Goal: Task Accomplishment & Management: Manage account settings

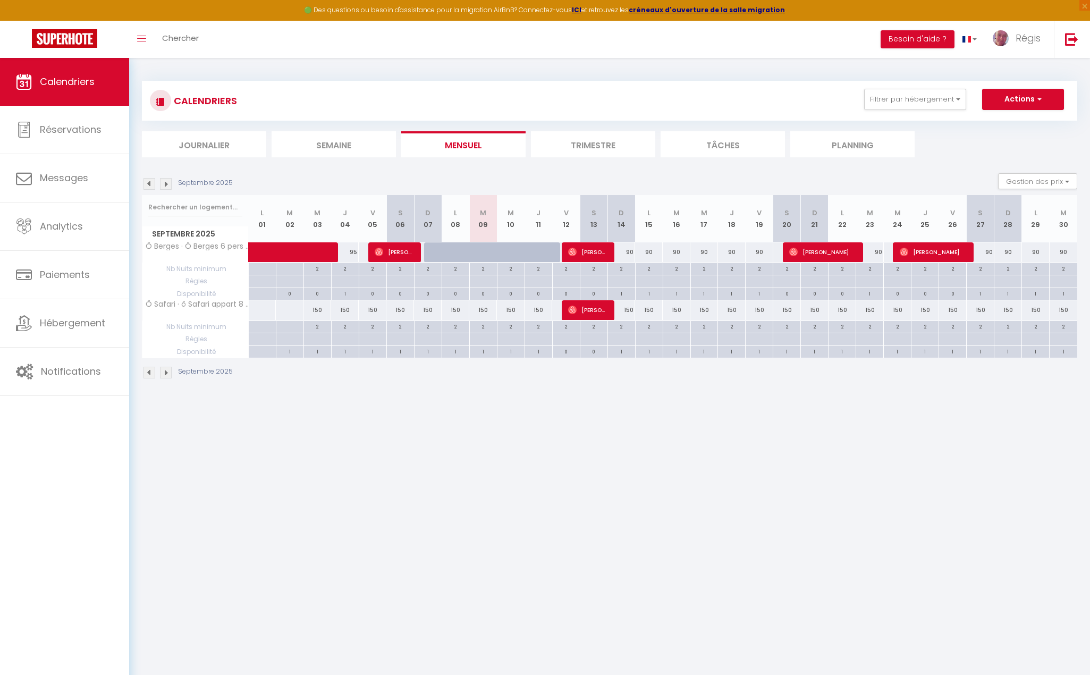
click at [167, 179] on img at bounding box center [166, 184] width 12 height 12
select select
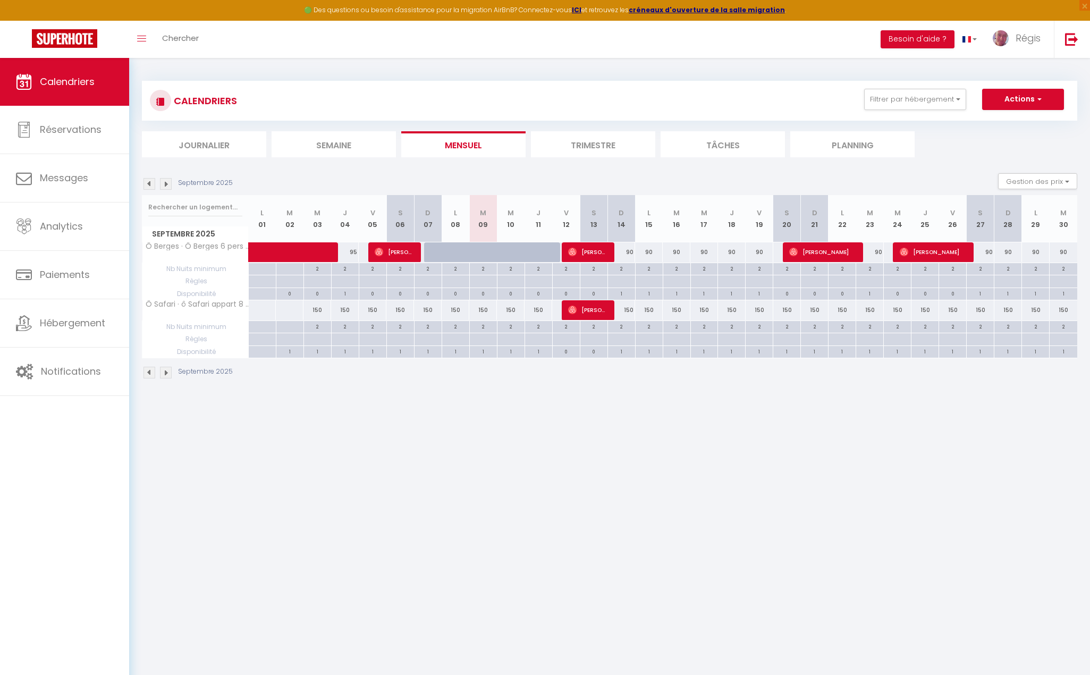
select select
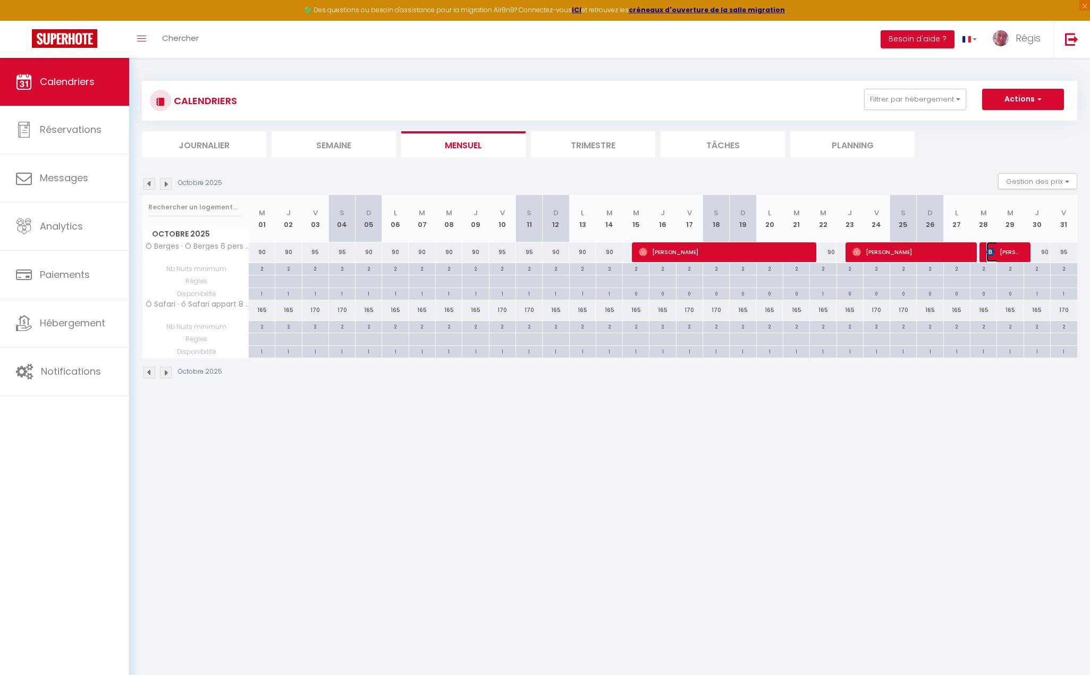
click at [1008, 252] on span "[PERSON_NAME]" at bounding box center [1004, 252] width 36 height 20
select select "OK"
select select "KO"
select select "0"
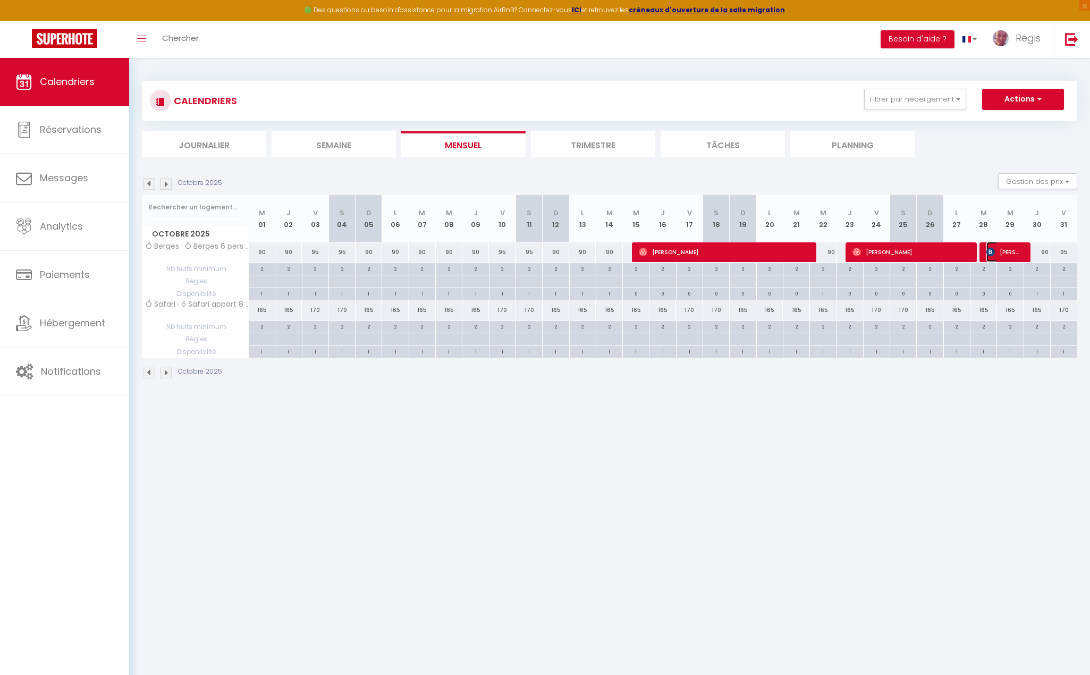
select select "1"
select select
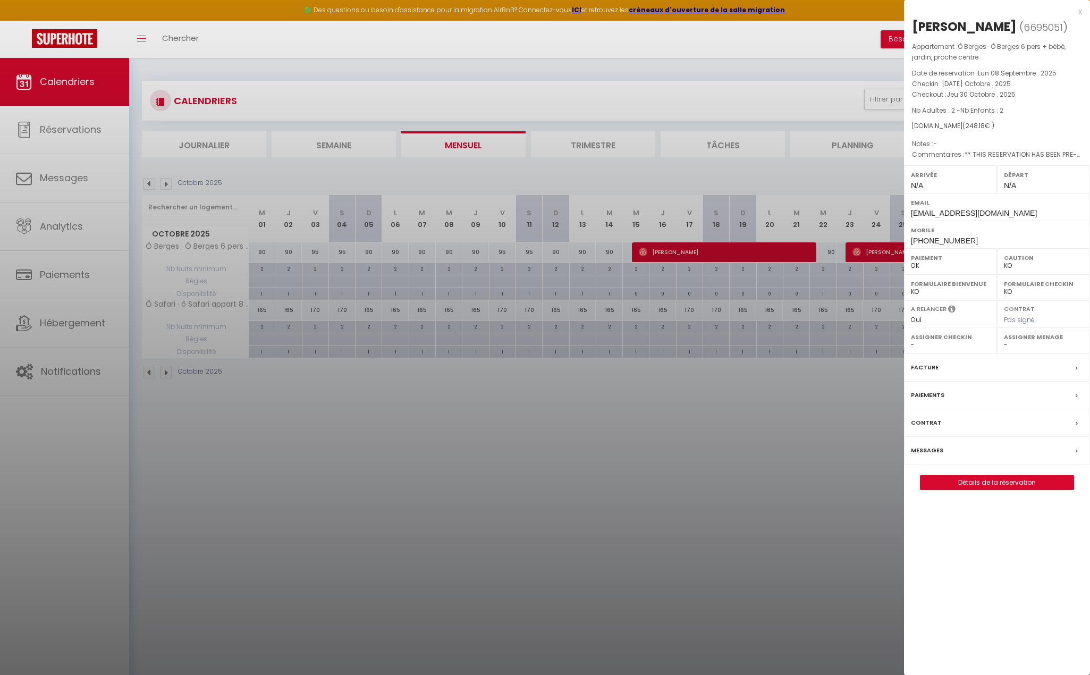
click at [935, 365] on label "Facture" at bounding box center [925, 367] width 28 height 11
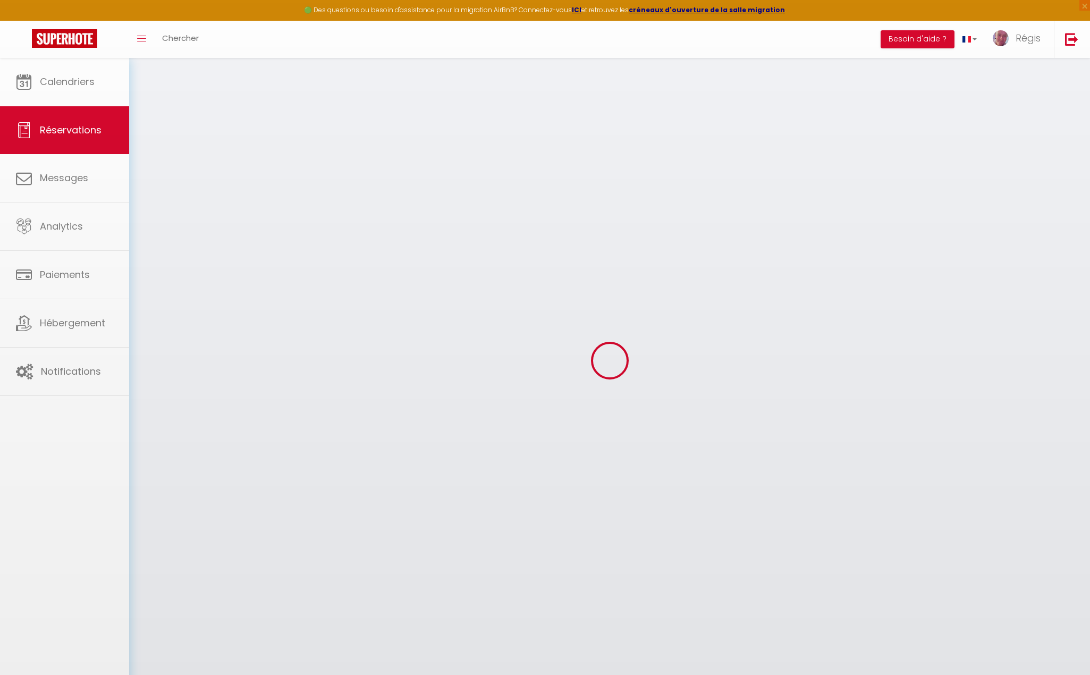
select select "cleaning"
select select "taxes"
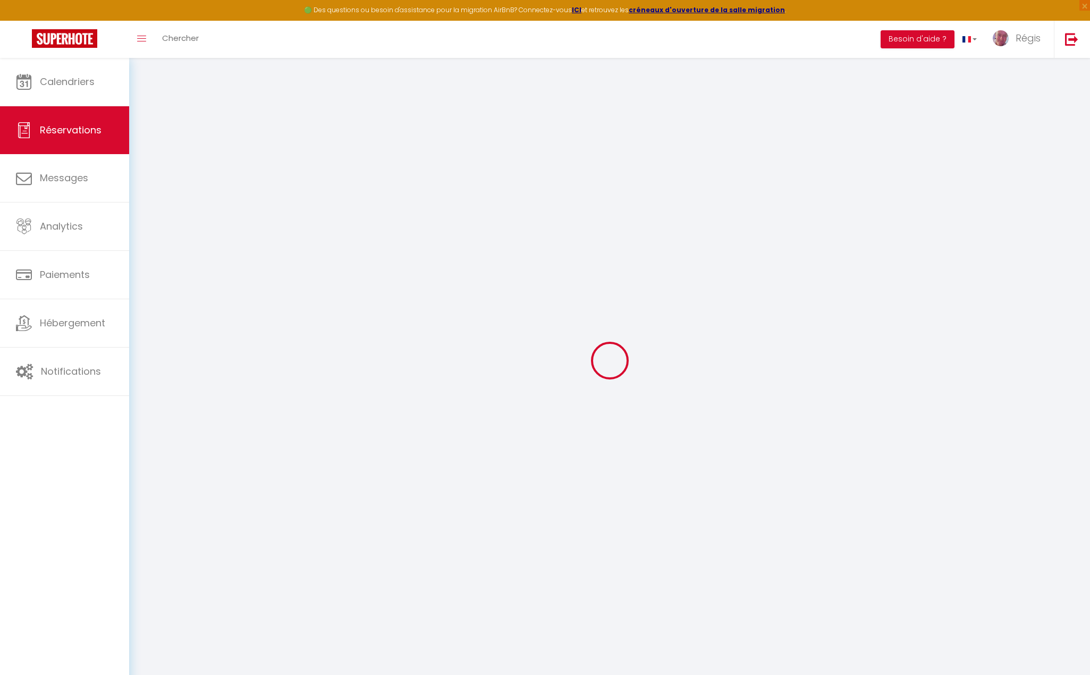
select select
checkbox input "false"
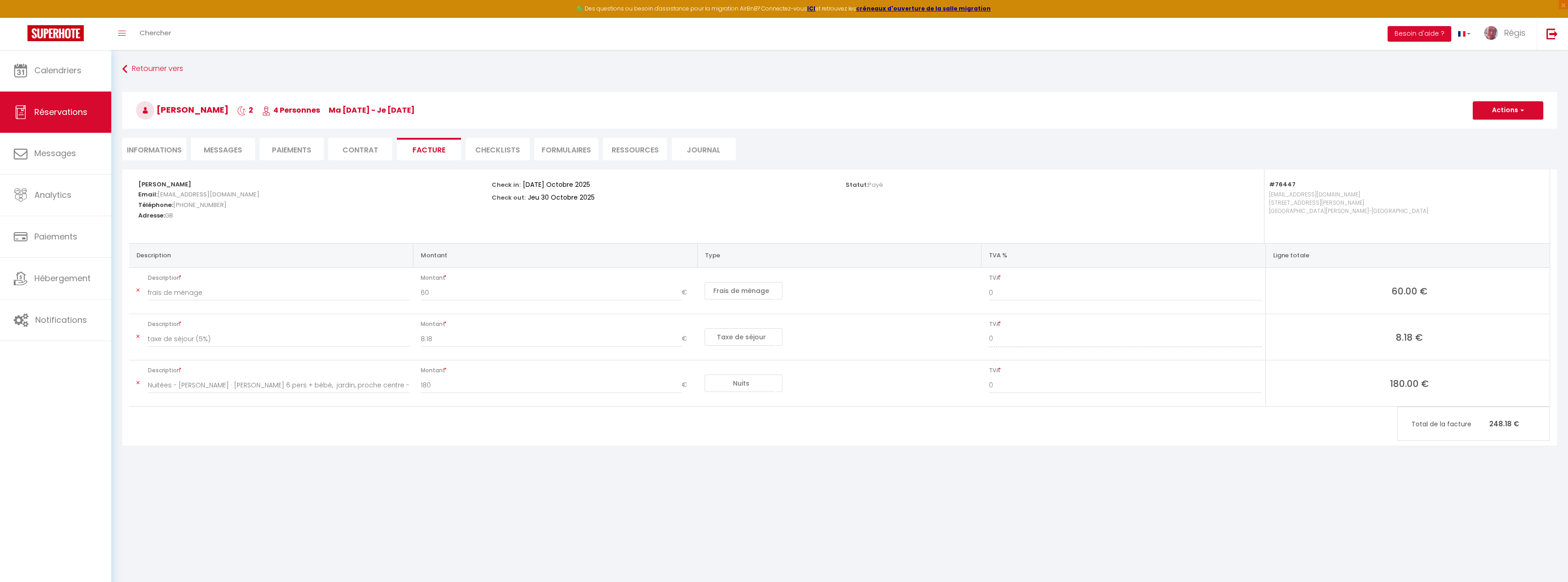
click at [407, 145] on li "Facture" at bounding box center [429, 149] width 64 height 22
click at [147, 154] on li "Informations" at bounding box center [154, 149] width 64 height 22
select select
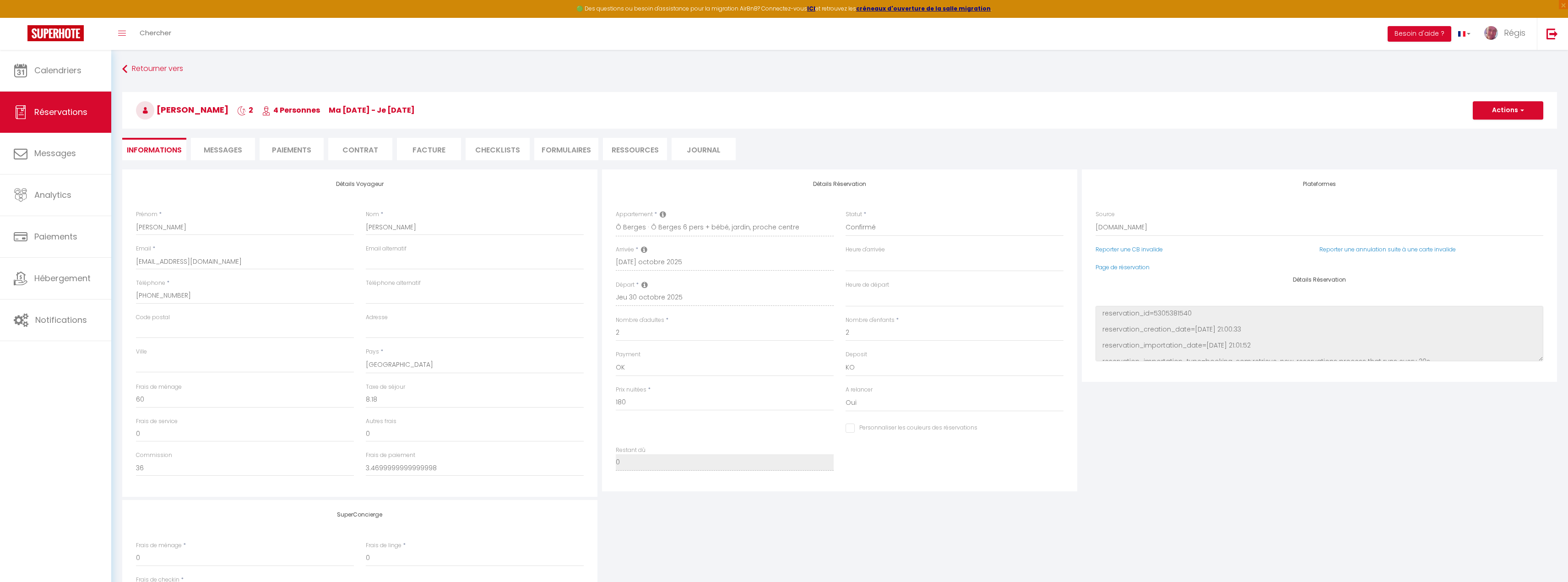
click at [446, 152] on li "Facture" at bounding box center [429, 149] width 64 height 22
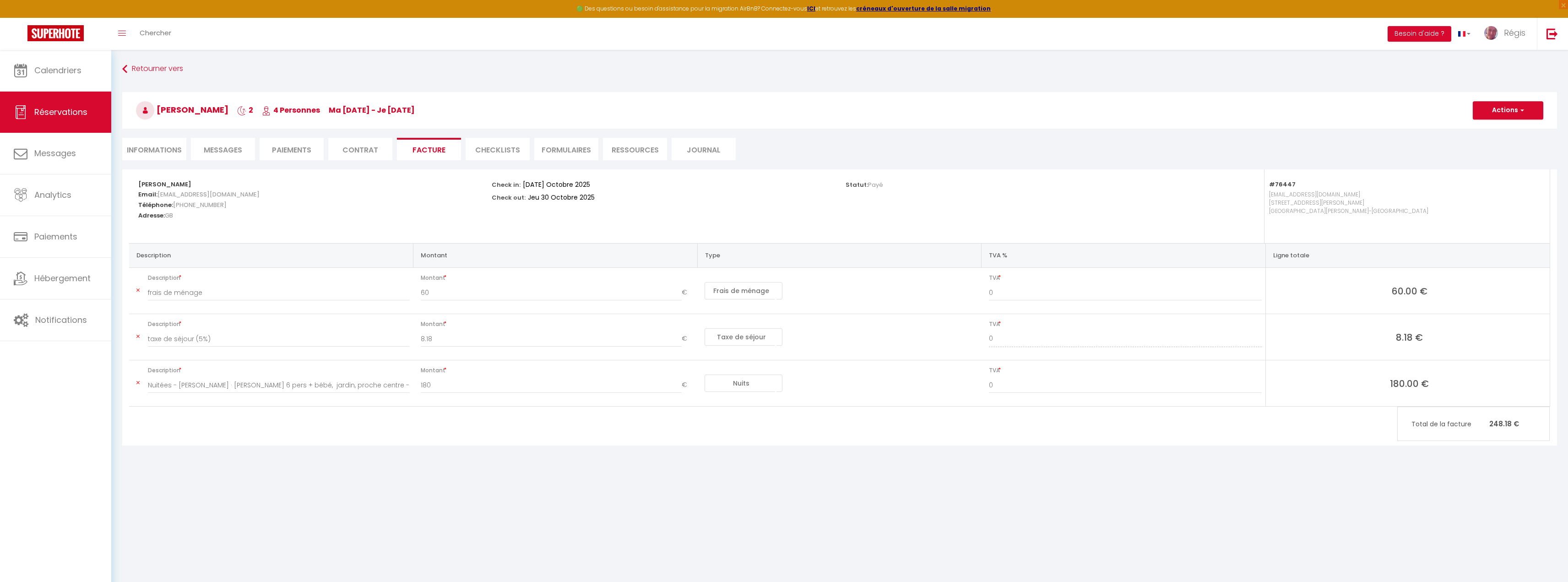
click at [945, 289] on span "60.00 €" at bounding box center [1409, 291] width 273 height 13
click at [60, 116] on span "Réservations" at bounding box center [61, 111] width 53 height 11
select select "not_cancelled"
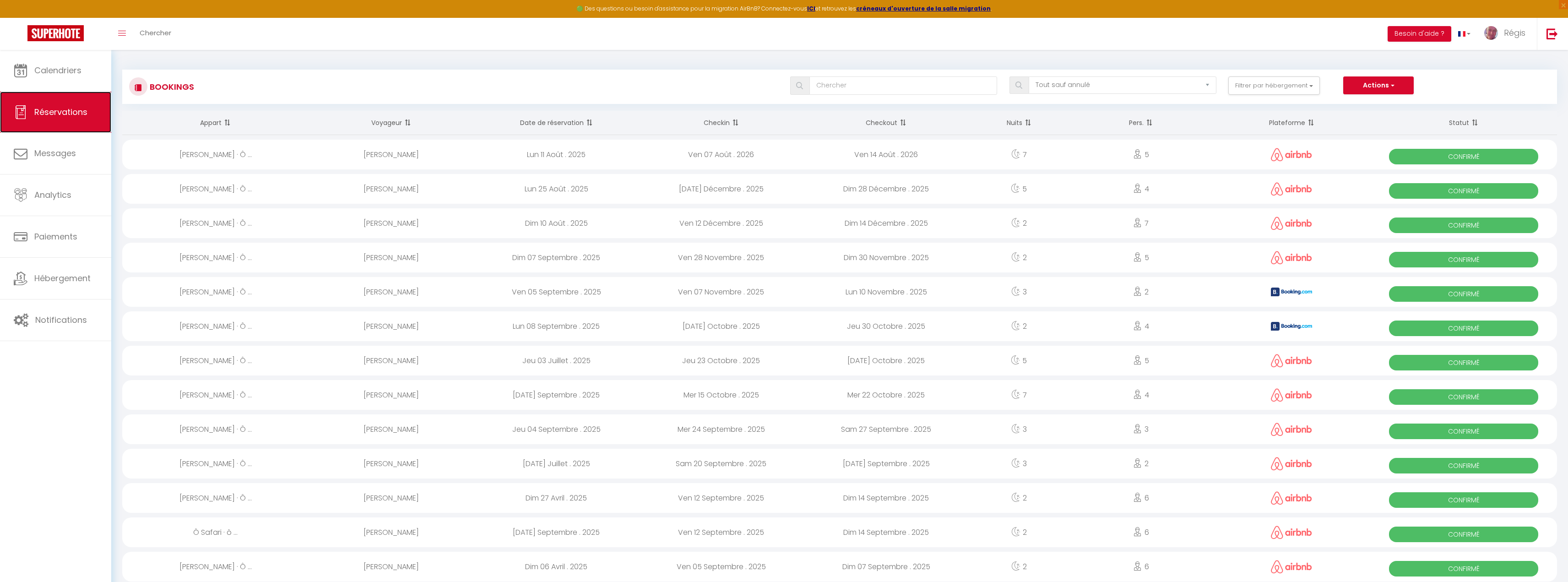
click at [60, 116] on span "Réservations" at bounding box center [61, 111] width 53 height 11
click at [446, 332] on div "[PERSON_NAME]" at bounding box center [390, 326] width 165 height 30
select select "OK"
select select "KO"
select select "0"
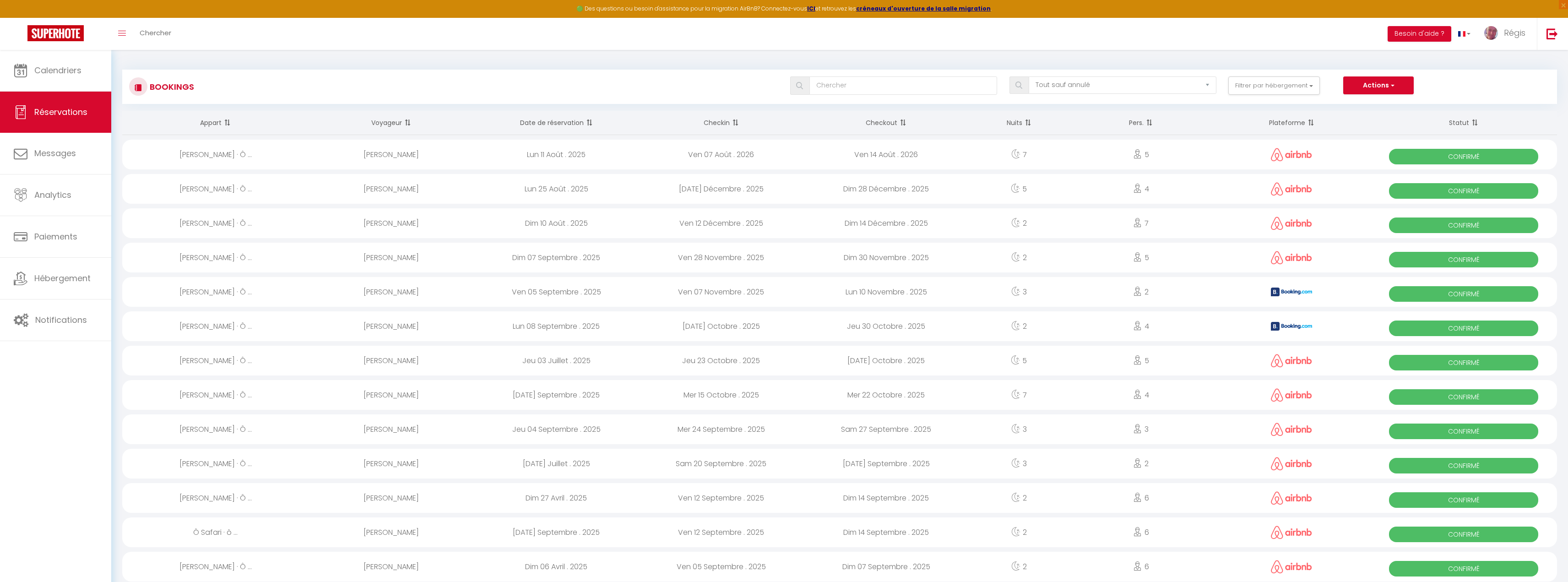
select select "0"
select select "1"
select select
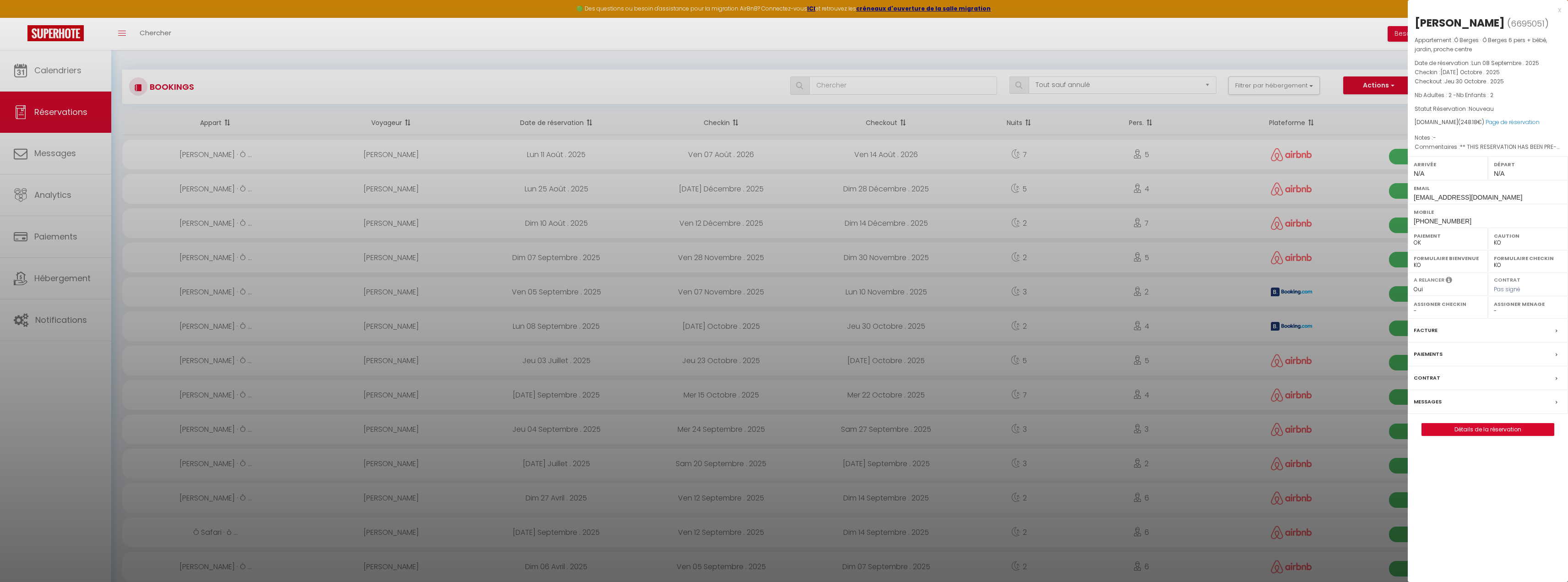
click at [945, 356] on label "Paiements" at bounding box center [1428, 354] width 28 height 9
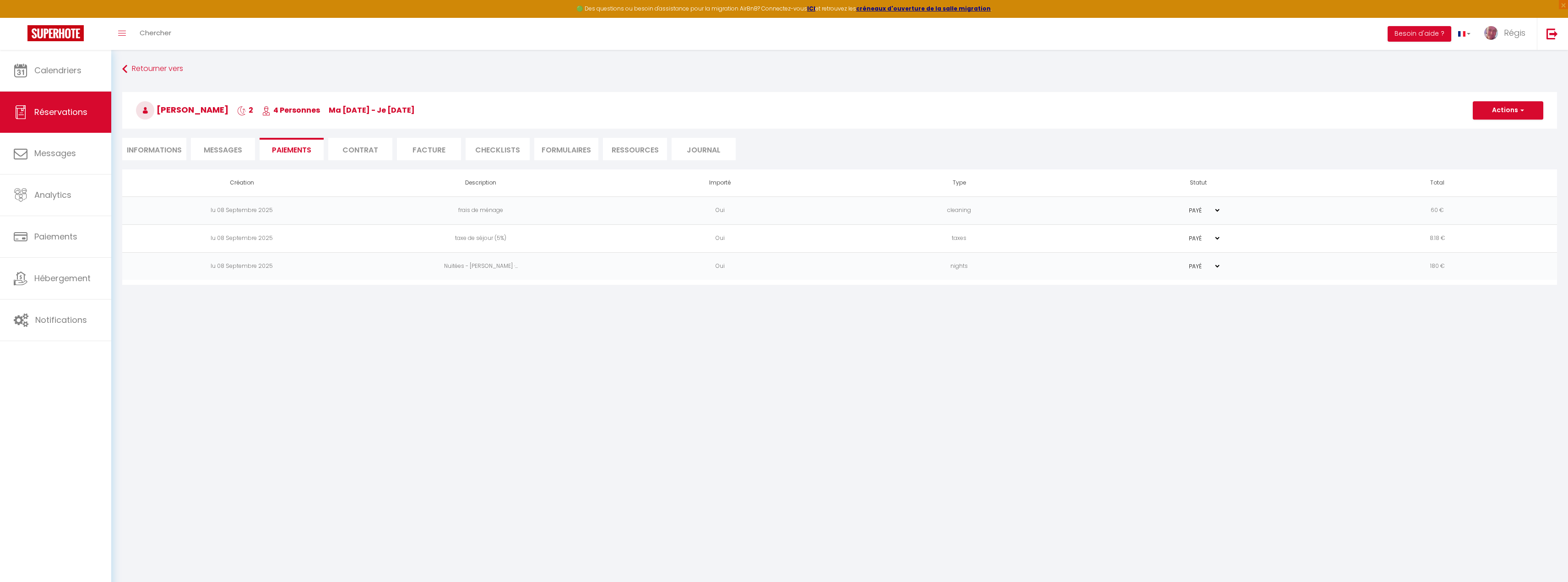
click at [173, 151] on li "Informations" at bounding box center [154, 149] width 64 height 22
select select
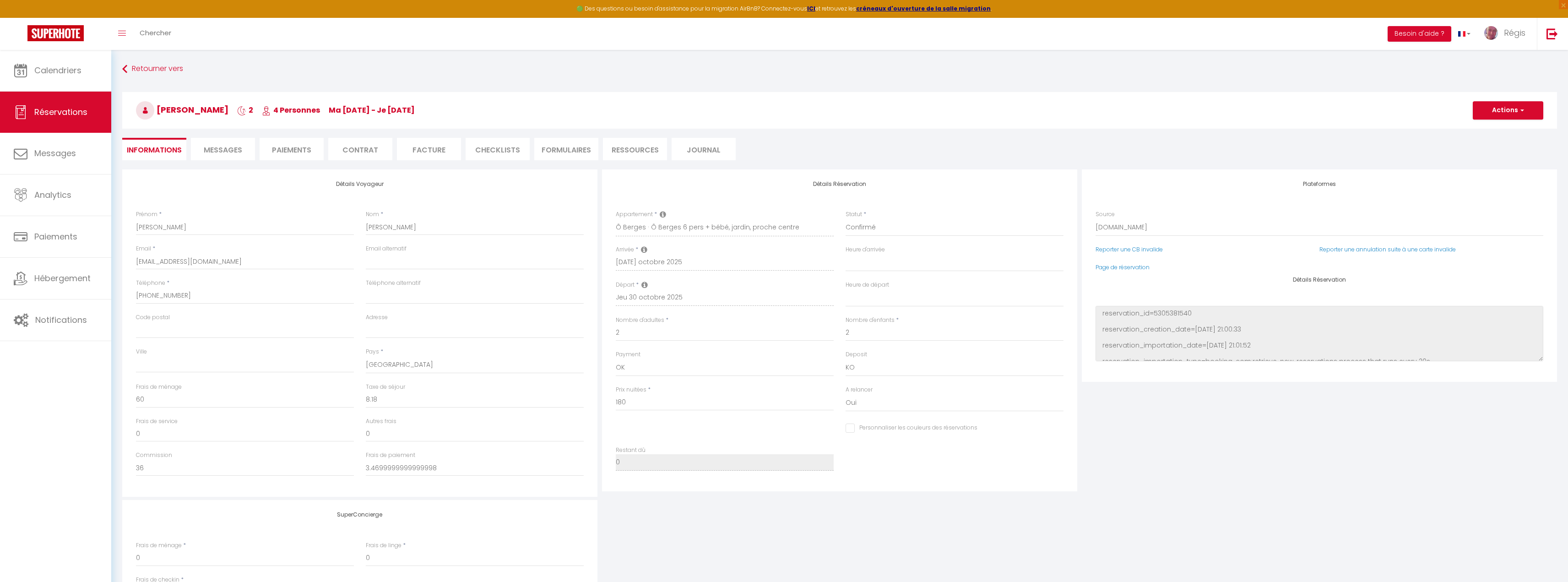
click at [282, 155] on li "Paiements" at bounding box center [291, 149] width 64 height 22
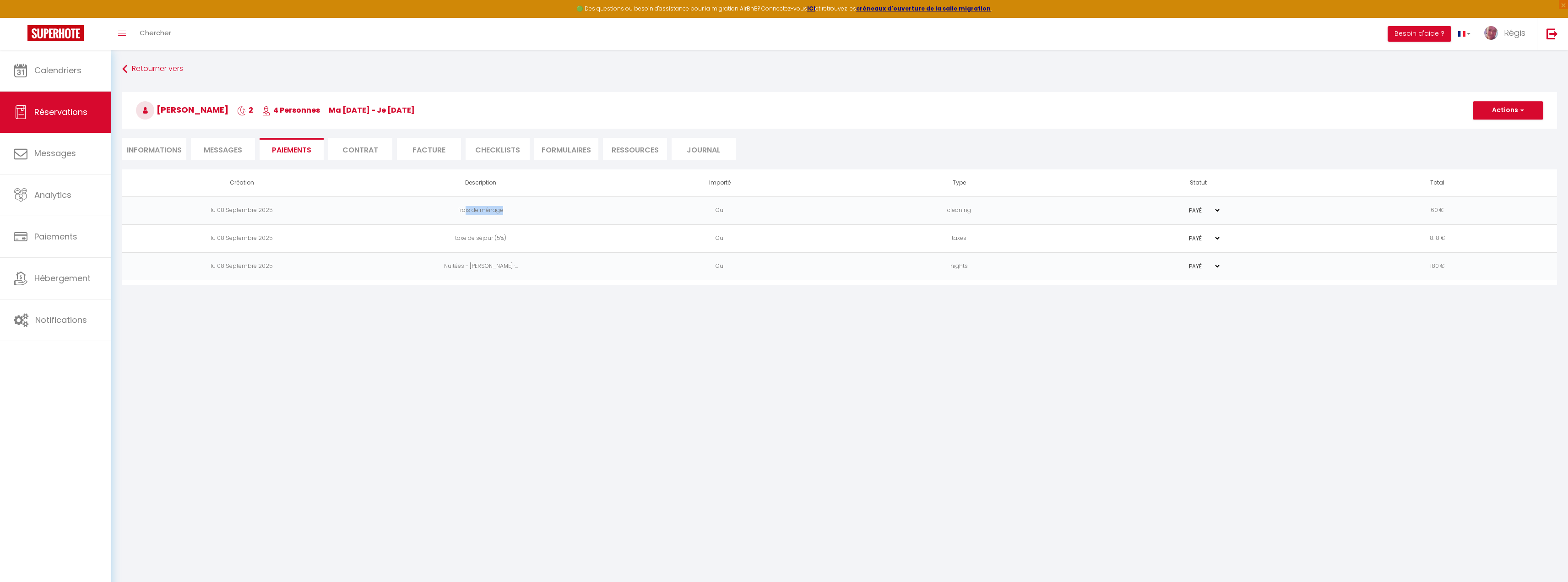
drag, startPoint x: 465, startPoint y: 219, endPoint x: 557, endPoint y: 222, distance: 92.0
click at [549, 220] on td "frais de ménage" at bounding box center [480, 210] width 239 height 28
drag, startPoint x: 1429, startPoint y: 235, endPoint x: 1409, endPoint y: 235, distance: 20.0
click at [945, 235] on td "8.18 €" at bounding box center [1437, 238] width 239 height 28
